Goal: Book appointment/travel/reservation

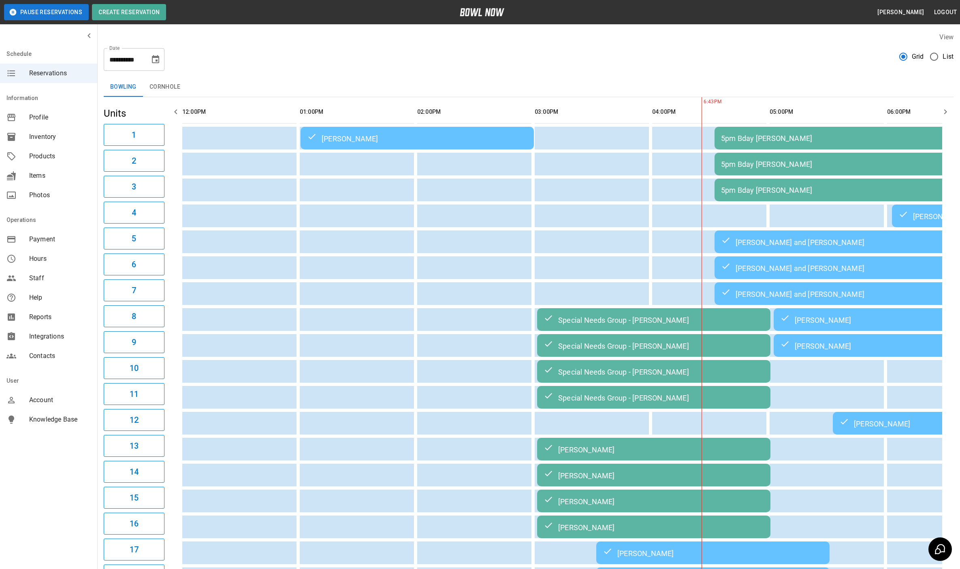
scroll to position [0, 469]
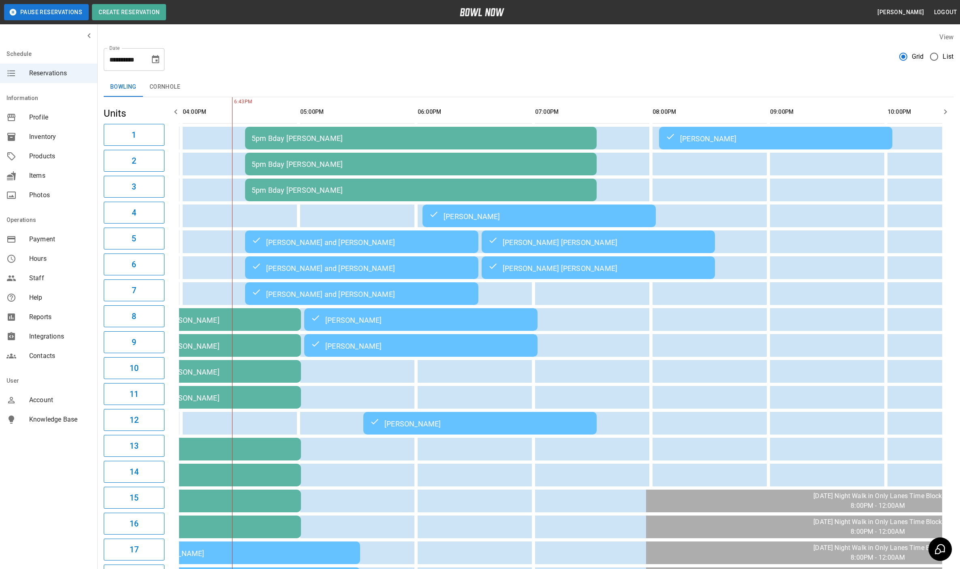
click at [157, 59] on icon "Choose date, selected date is Oct 11, 2025" at bounding box center [156, 60] width 10 height 10
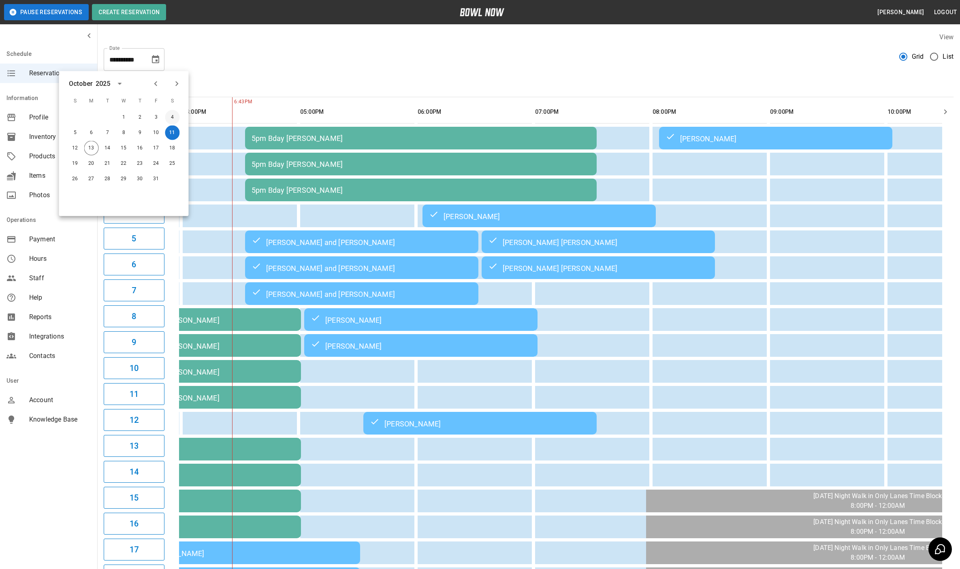
click at [175, 119] on button "4" at bounding box center [172, 117] width 15 height 15
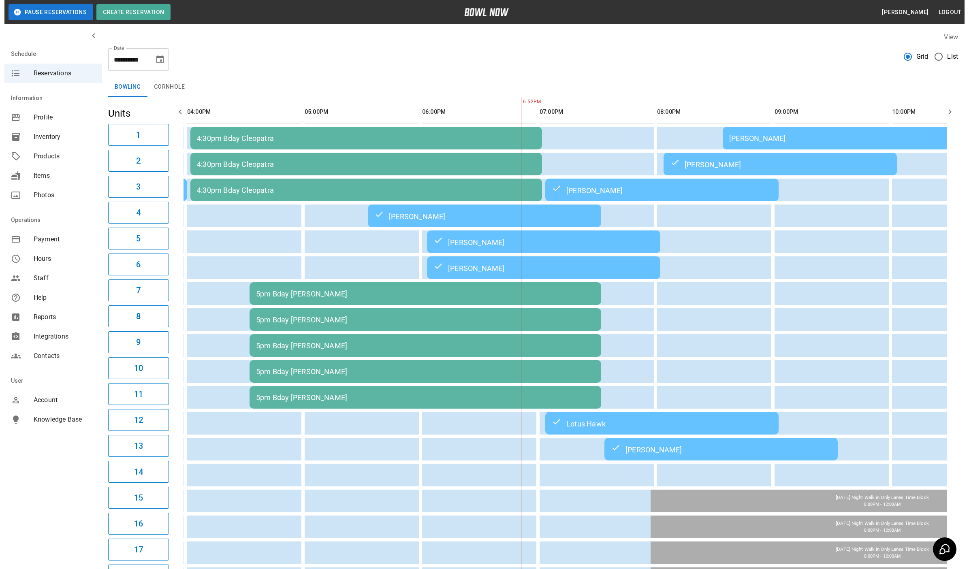
scroll to position [0, 629]
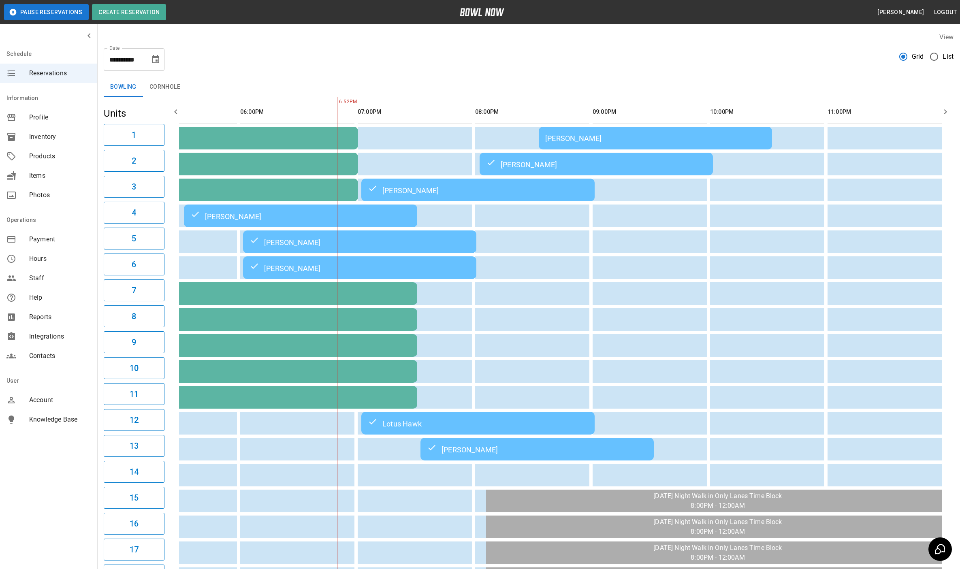
click at [575, 132] on td "[PERSON_NAME]" at bounding box center [655, 138] width 233 height 23
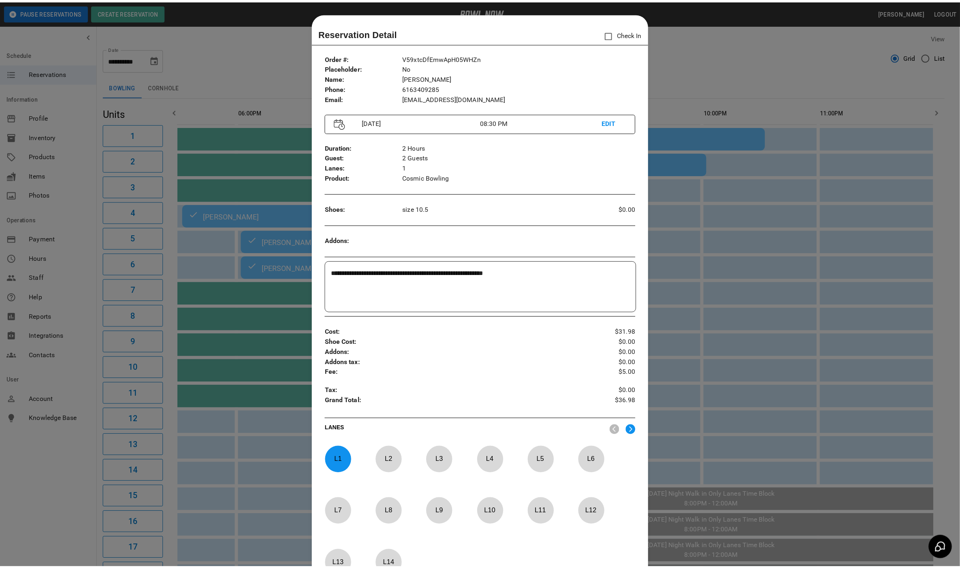
scroll to position [13, 0]
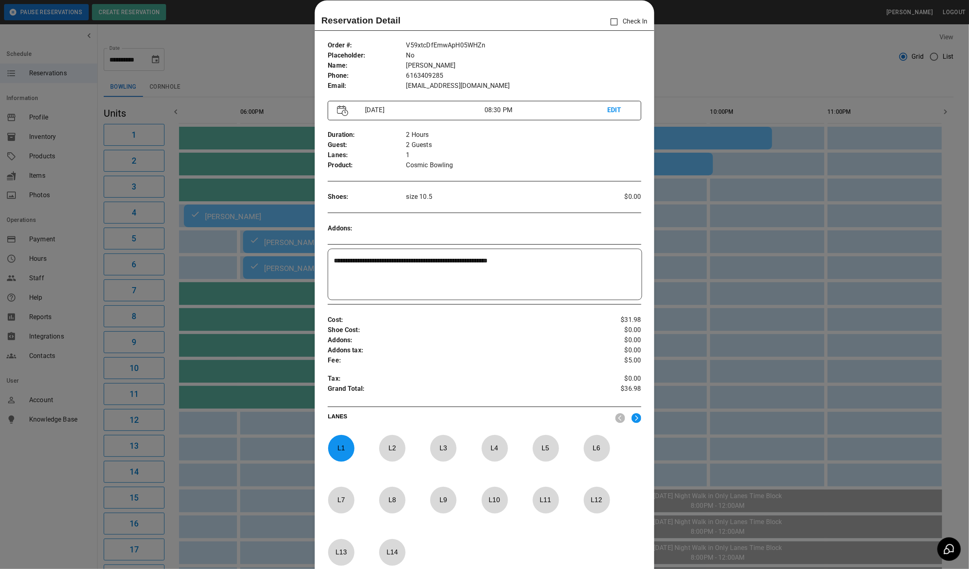
click at [706, 82] on div at bounding box center [484, 284] width 969 height 569
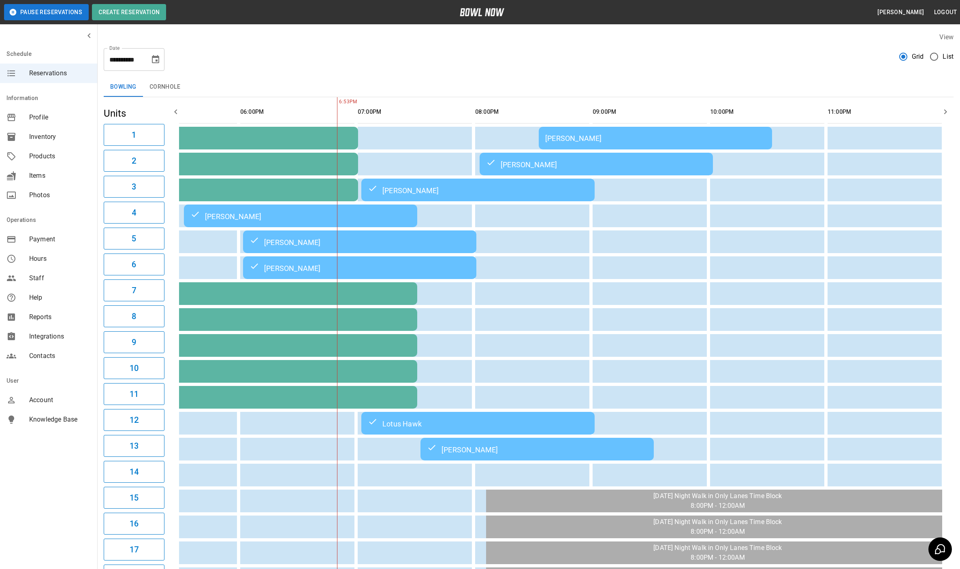
scroll to position [0, 639]
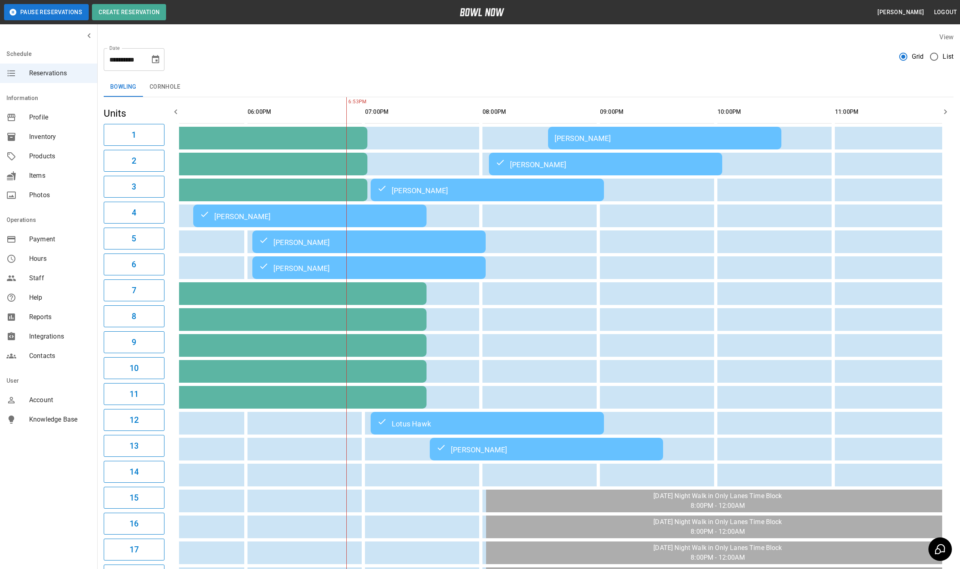
click at [156, 61] on icon "Choose date, selected date is Oct 4, 2025" at bounding box center [155, 59] width 7 height 8
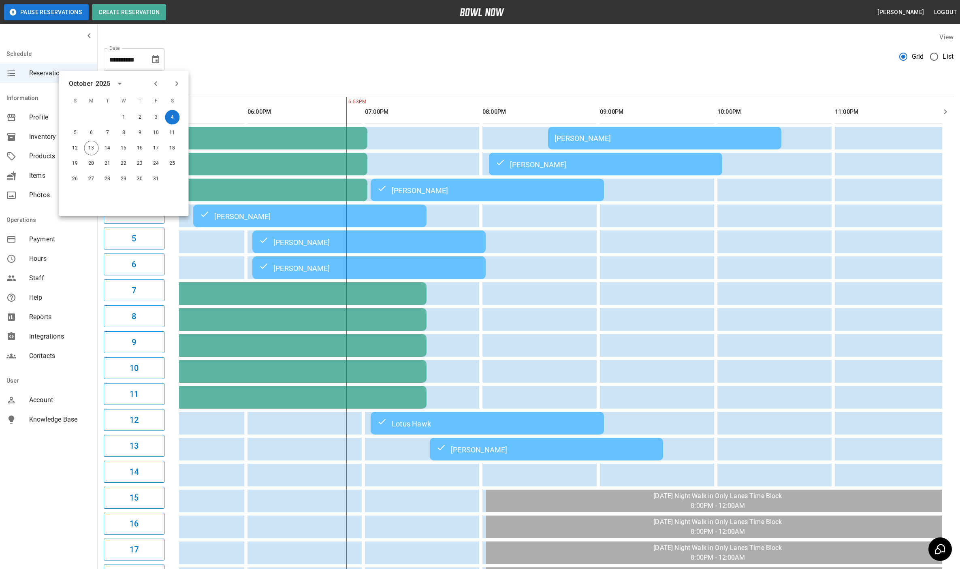
click at [156, 82] on icon "Previous month" at bounding box center [156, 84] width 10 height 10
click at [174, 163] on button "27" at bounding box center [172, 163] width 15 height 15
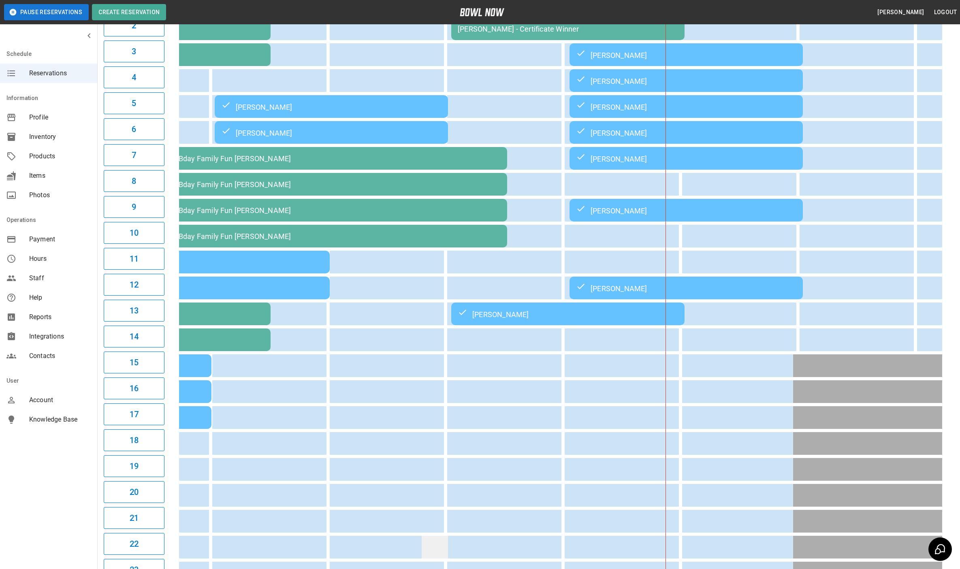
scroll to position [0, 0]
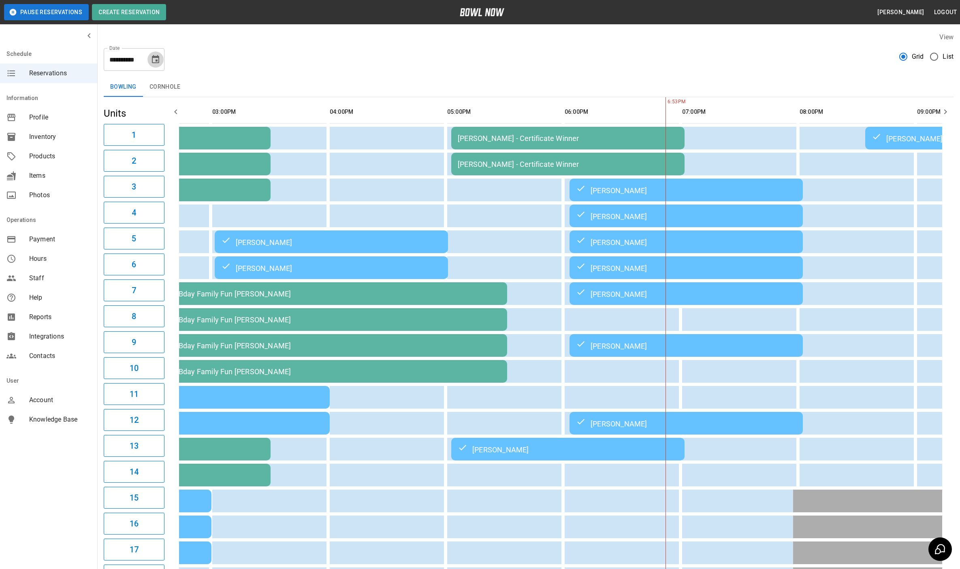
click at [156, 61] on icon "Choose date, selected date is Sep 27, 2025" at bounding box center [155, 59] width 7 height 8
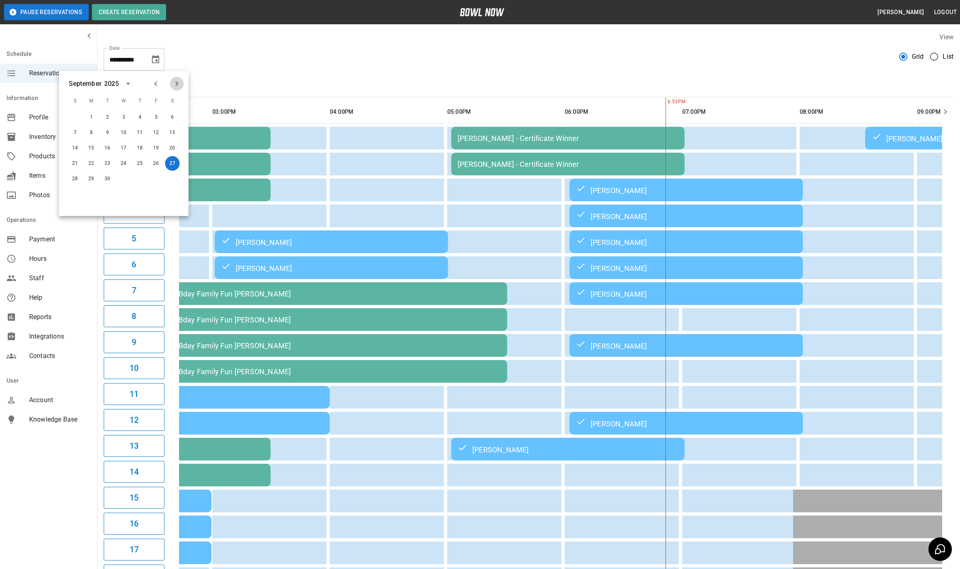
click at [180, 85] on icon "Next month" at bounding box center [177, 84] width 10 height 10
click at [158, 118] on button "3" at bounding box center [156, 117] width 15 height 15
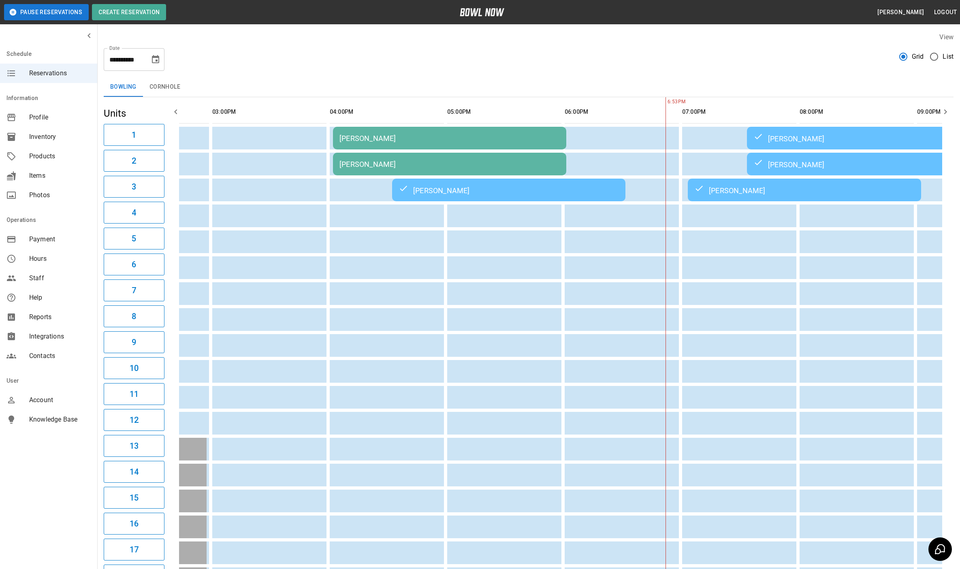
click at [156, 62] on icon "Choose date, selected date is Oct 3, 2025" at bounding box center [156, 60] width 10 height 10
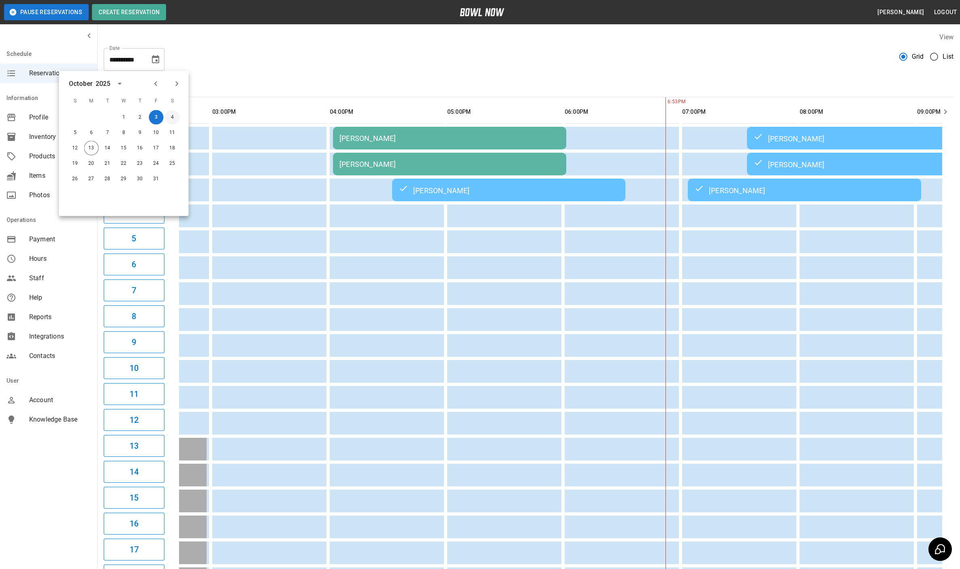
click at [174, 117] on button "4" at bounding box center [172, 117] width 15 height 15
type input "**********"
